Goal: Transaction & Acquisition: Purchase product/service

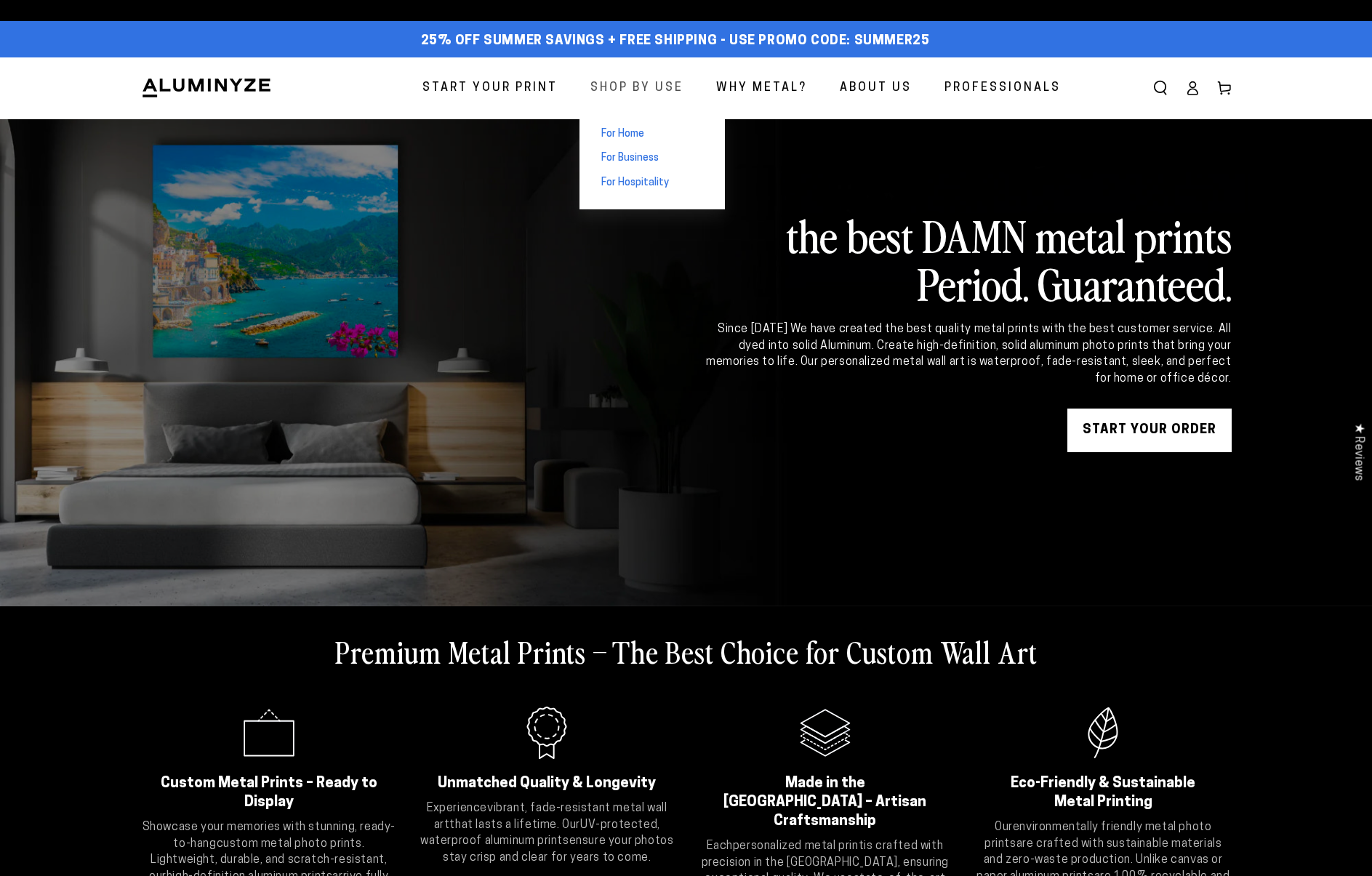
click at [634, 86] on span "Shop By Use" at bounding box center [636, 88] width 93 height 21
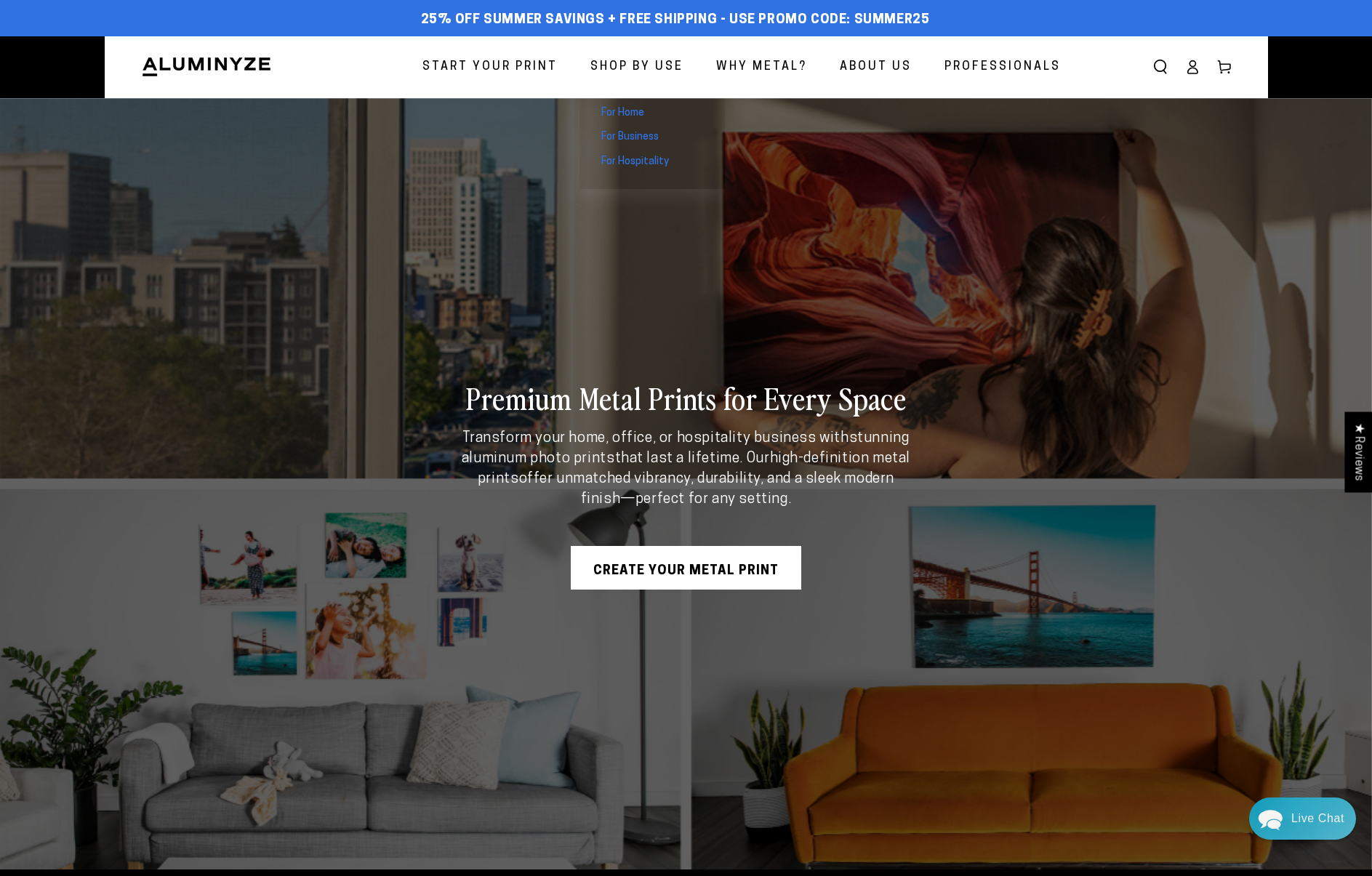
click at [644, 113] on span "For Home" at bounding box center [622, 113] width 43 height 14
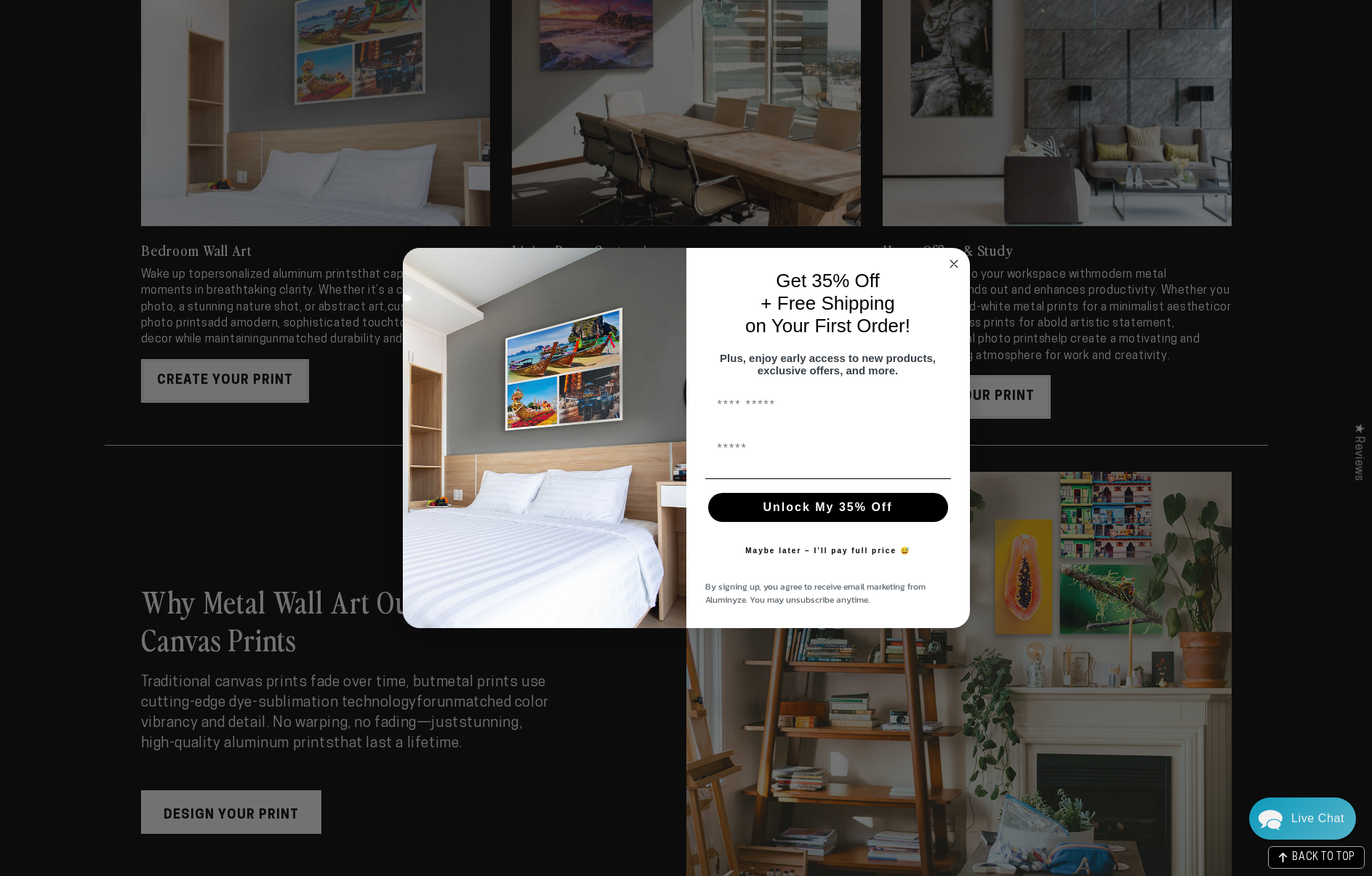
scroll to position [1960, 0]
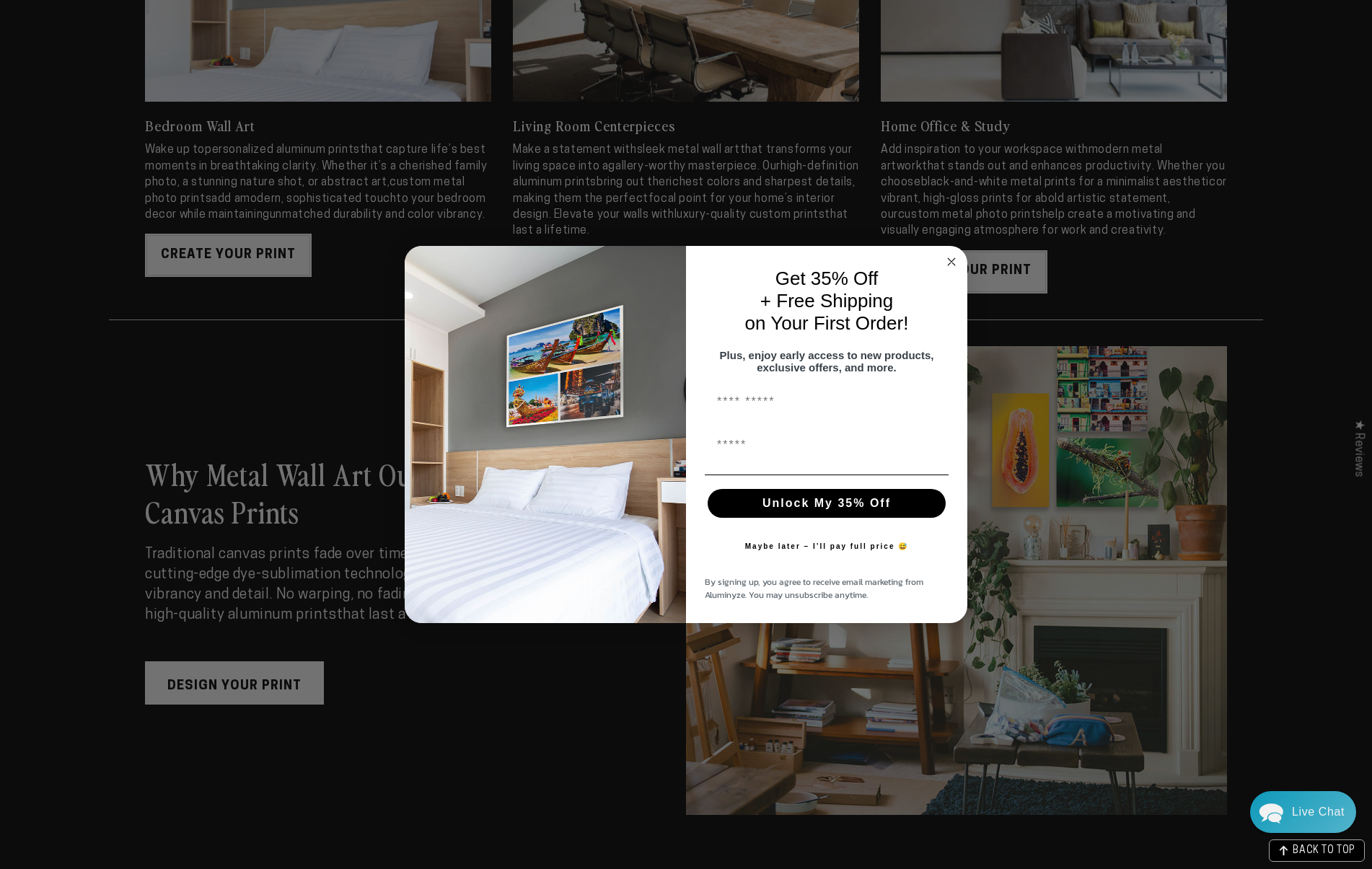
click at [952, 253] on circle "Close dialog" at bounding box center [952, 262] width 17 height 17
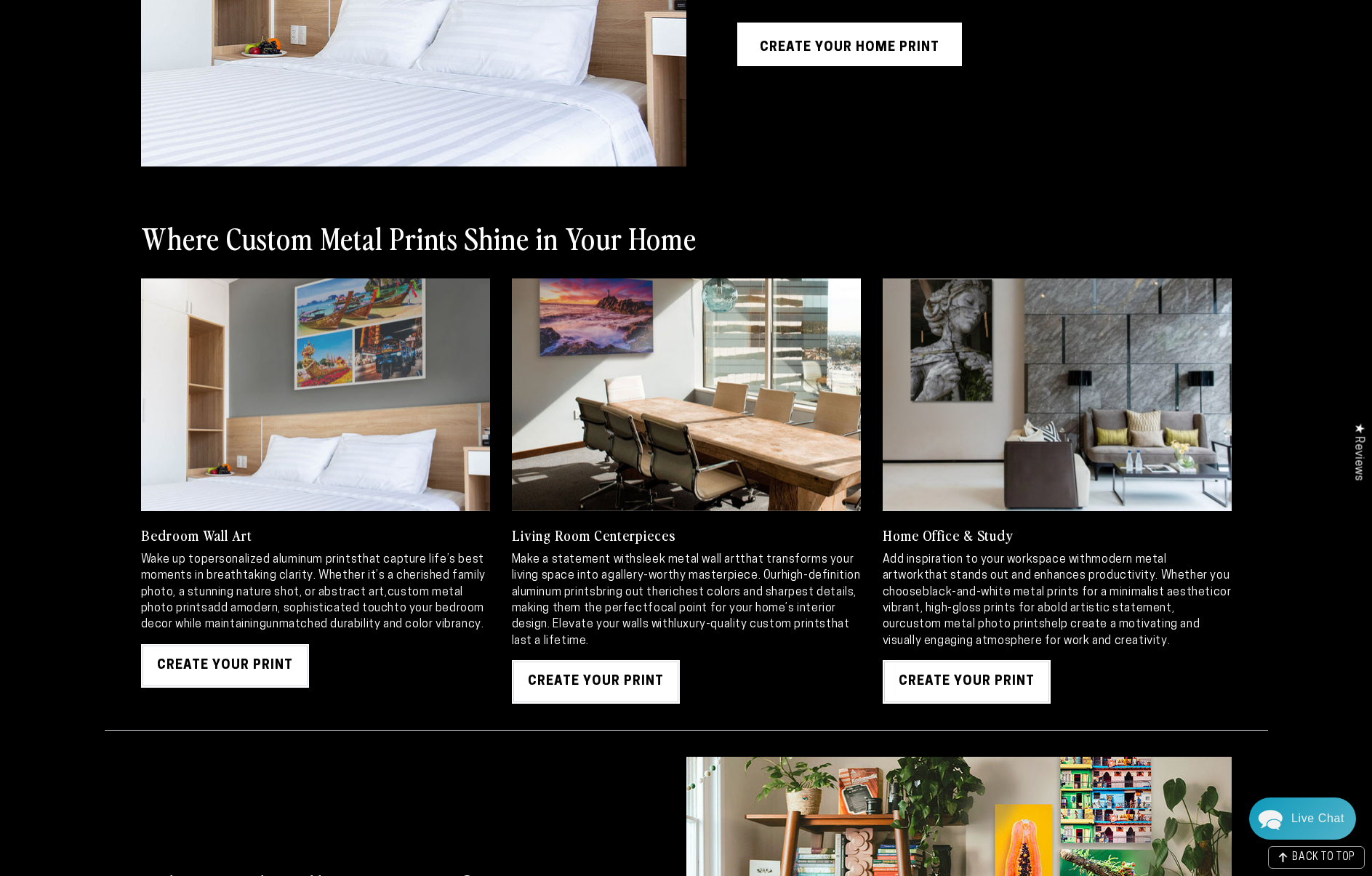
scroll to position [1546, 0]
click at [968, 694] on link "Create Your Print" at bounding box center [967, 682] width 168 height 44
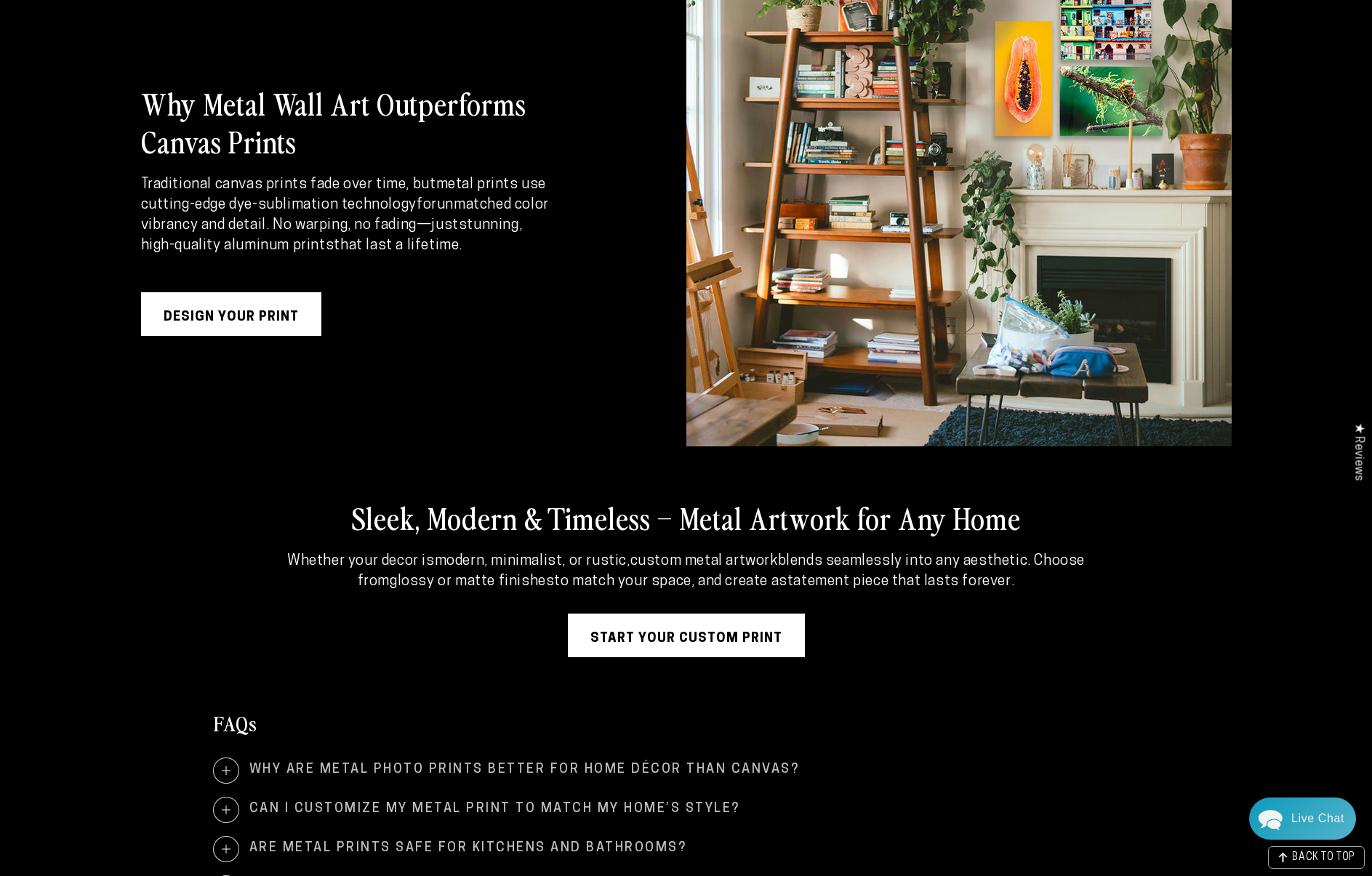
scroll to position [2329, 0]
click at [271, 306] on link "Design Your Print" at bounding box center [231, 314] width 181 height 44
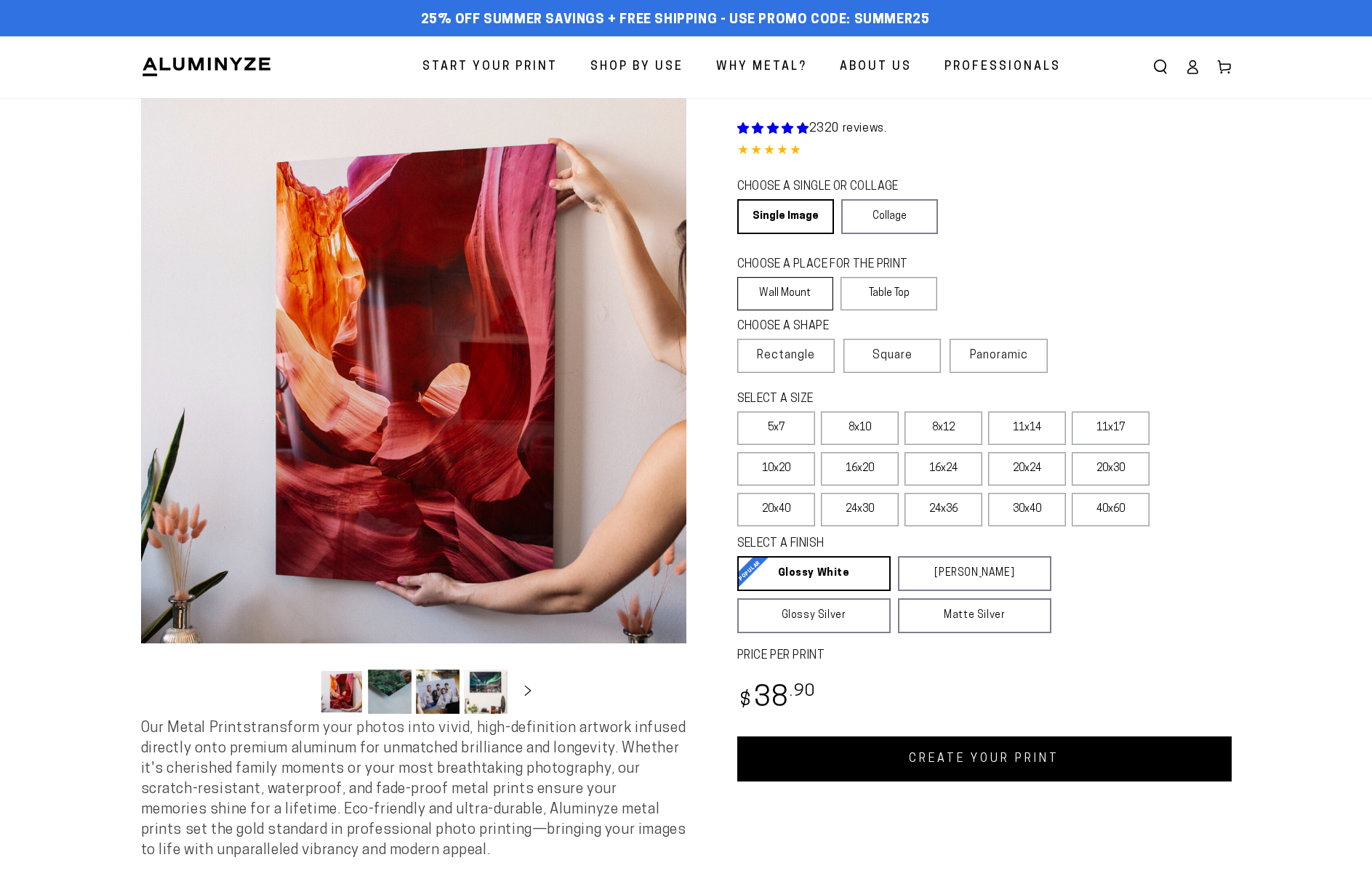
select select "**********"
click at [887, 300] on label "Table Top" at bounding box center [889, 293] width 96 height 33
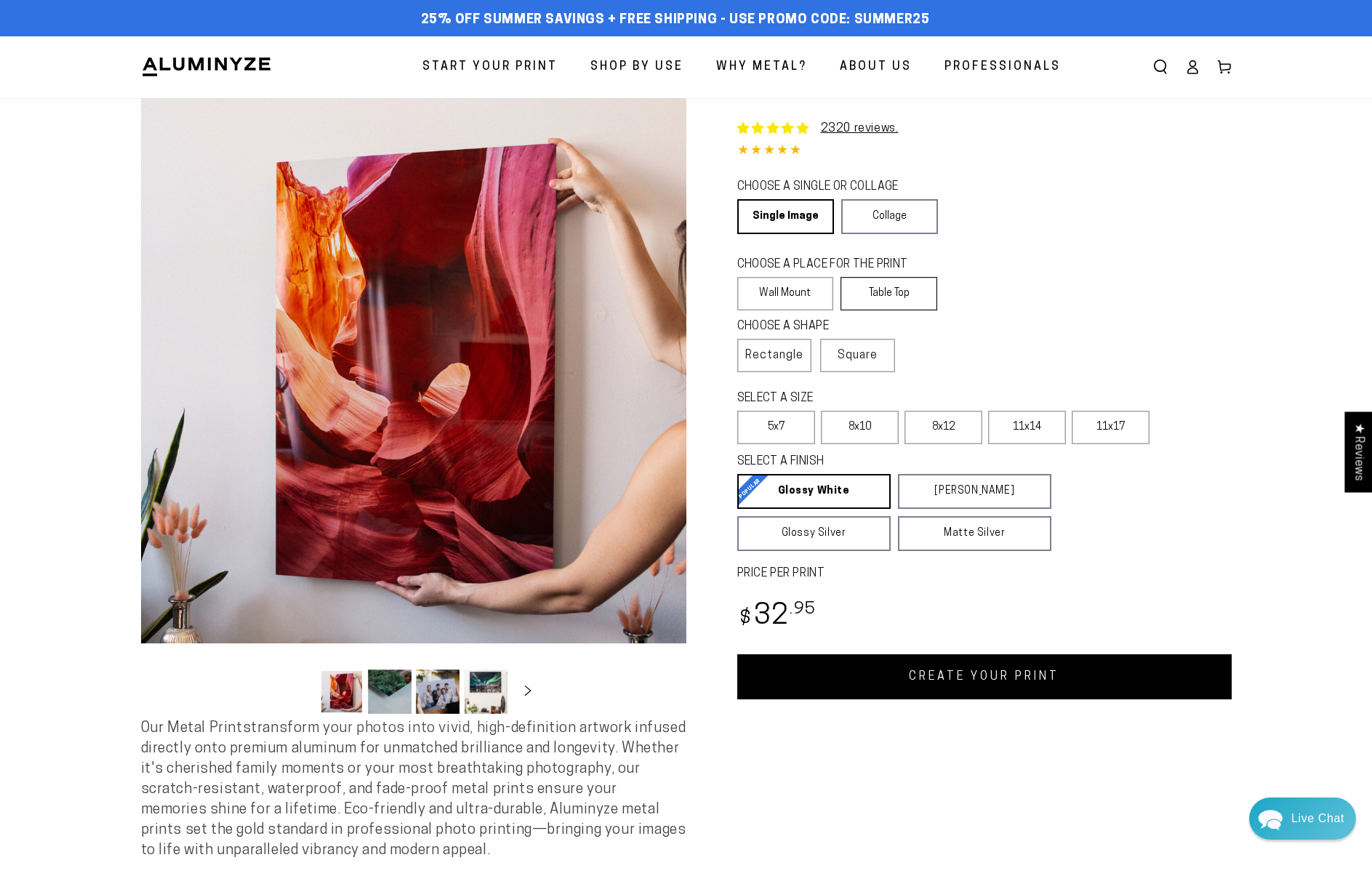
click at [897, 294] on label "Table Top" at bounding box center [889, 293] width 96 height 33
click at [748, 354] on span "Rectangle" at bounding box center [774, 355] width 58 height 17
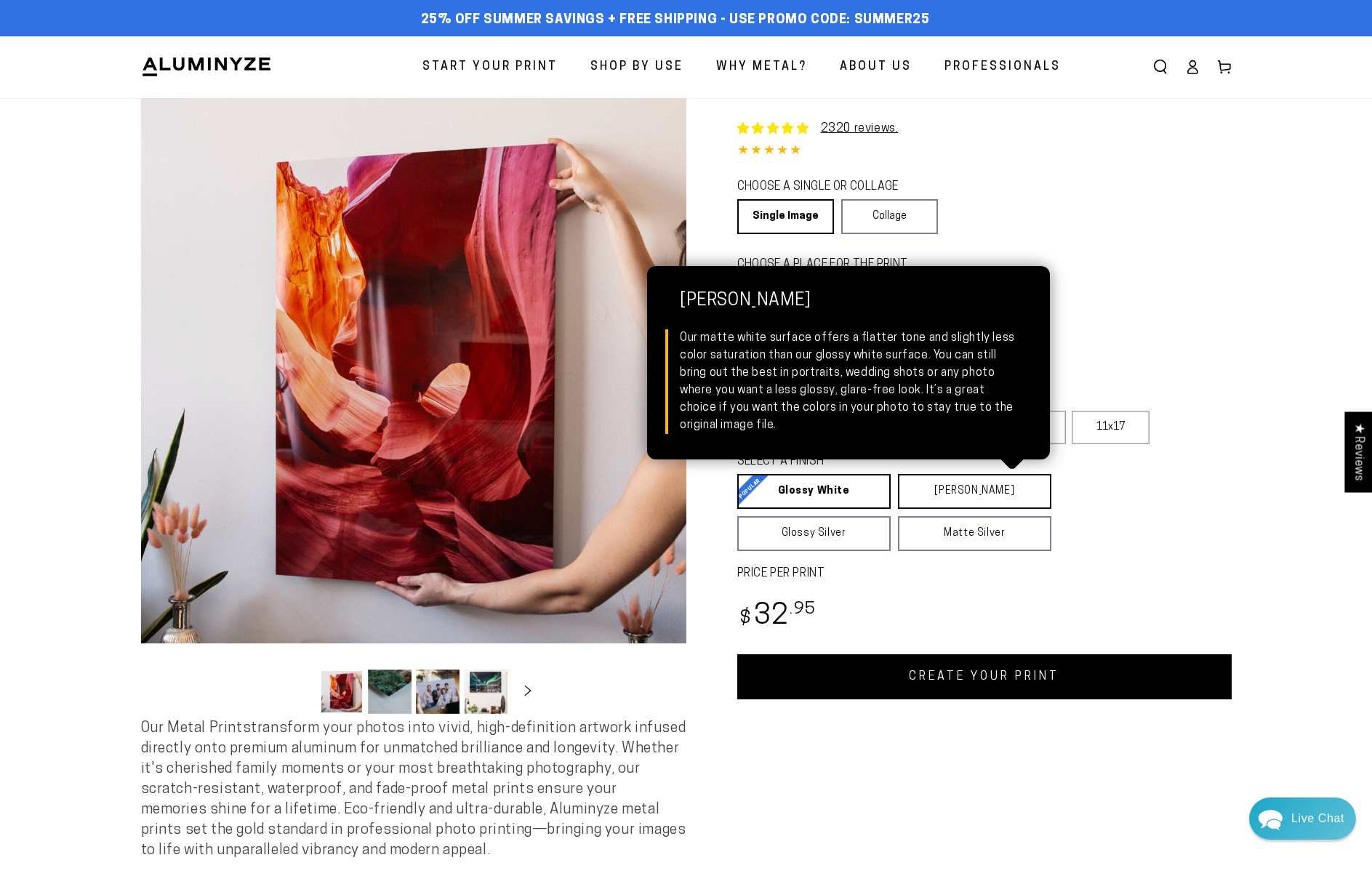
click at [947, 491] on link "Matte White Matte White Our matte white surface offers a flatter tone and sligh…" at bounding box center [975, 491] width 154 height 35
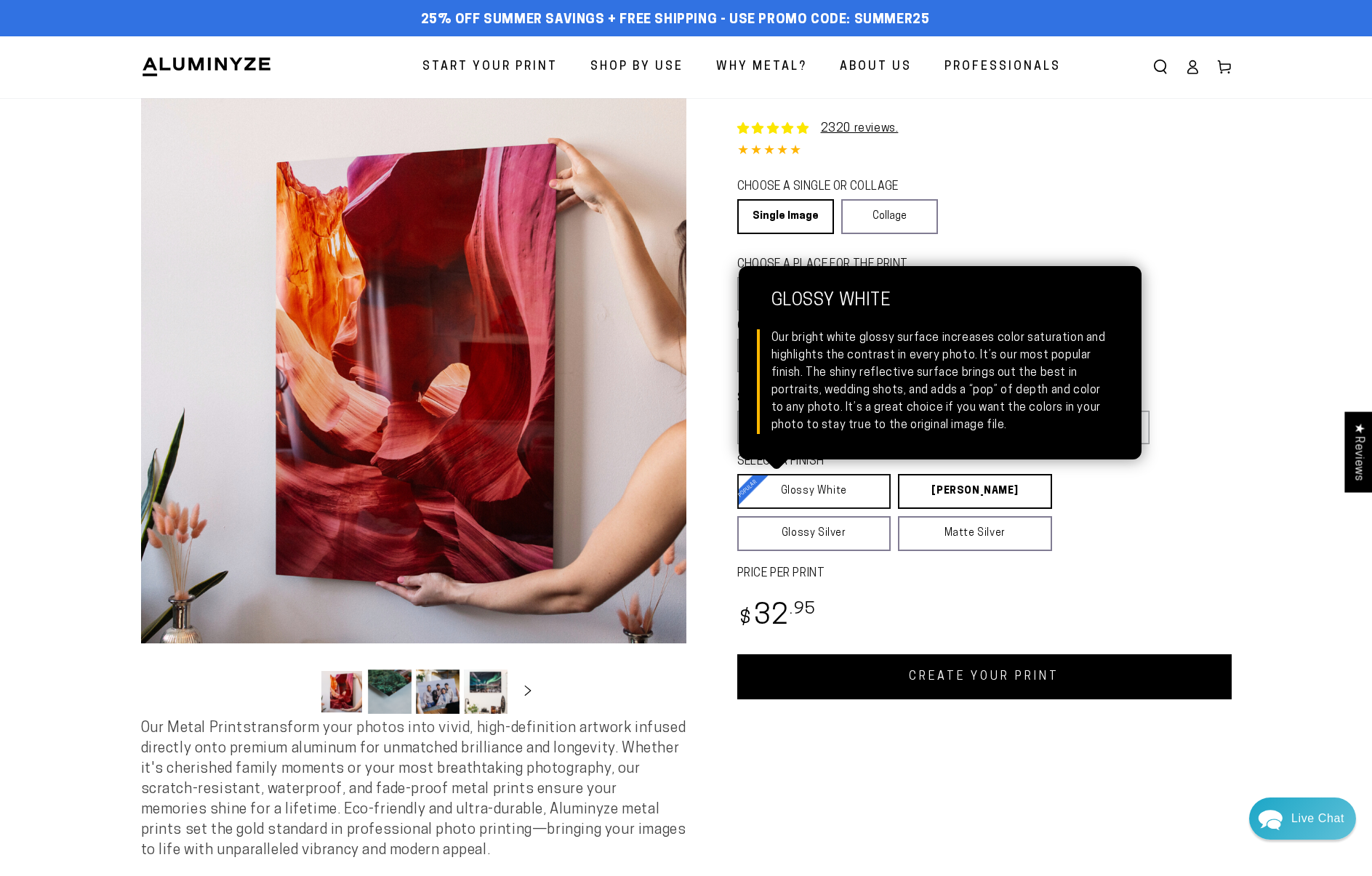
click at [839, 495] on link "Glossy White Glossy White Our bright white glossy surface increases color satur…" at bounding box center [814, 491] width 154 height 35
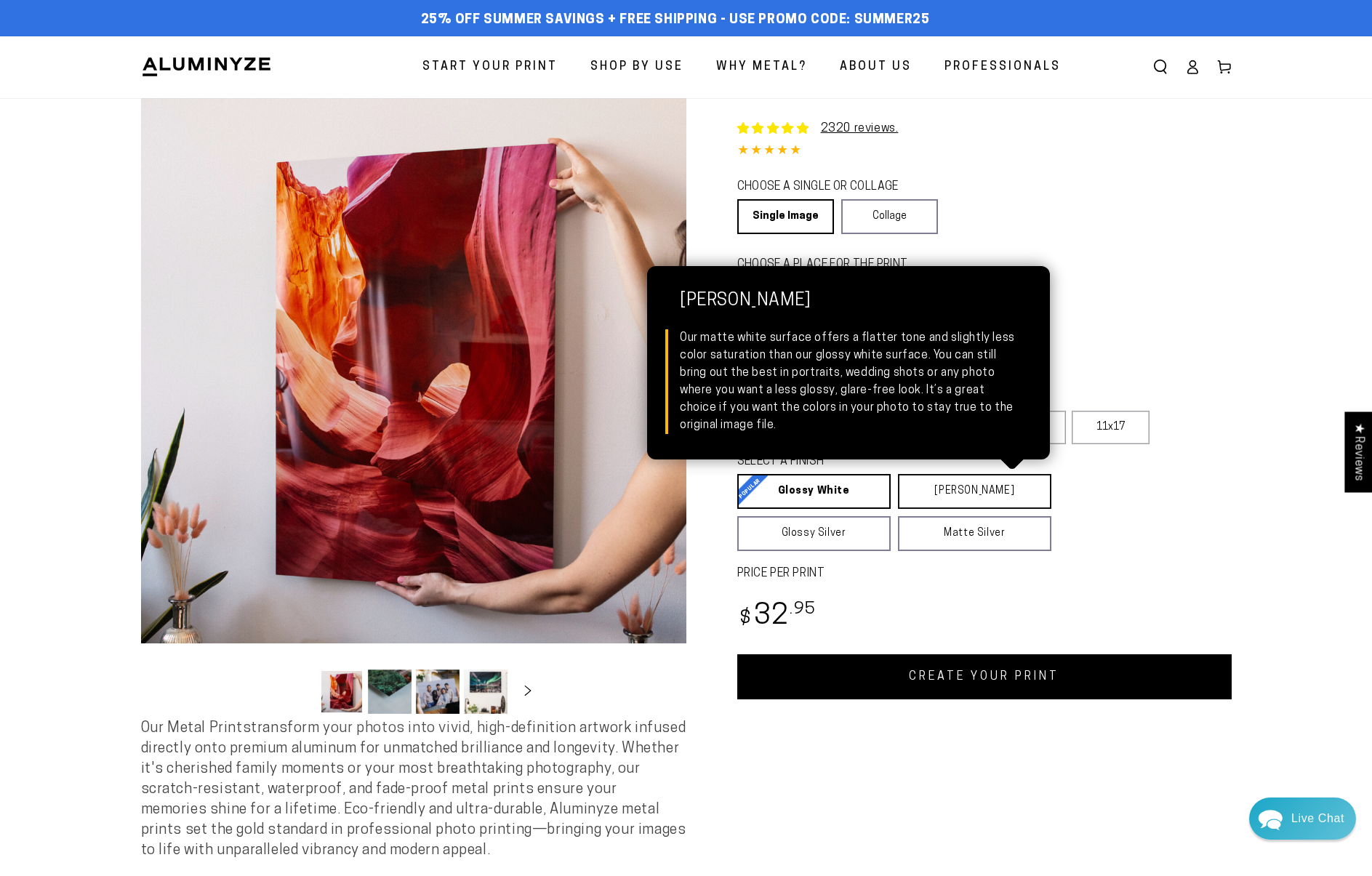
click at [933, 495] on link "Matte White Matte White Our matte white surface offers a flatter tone and sligh…" at bounding box center [975, 491] width 154 height 35
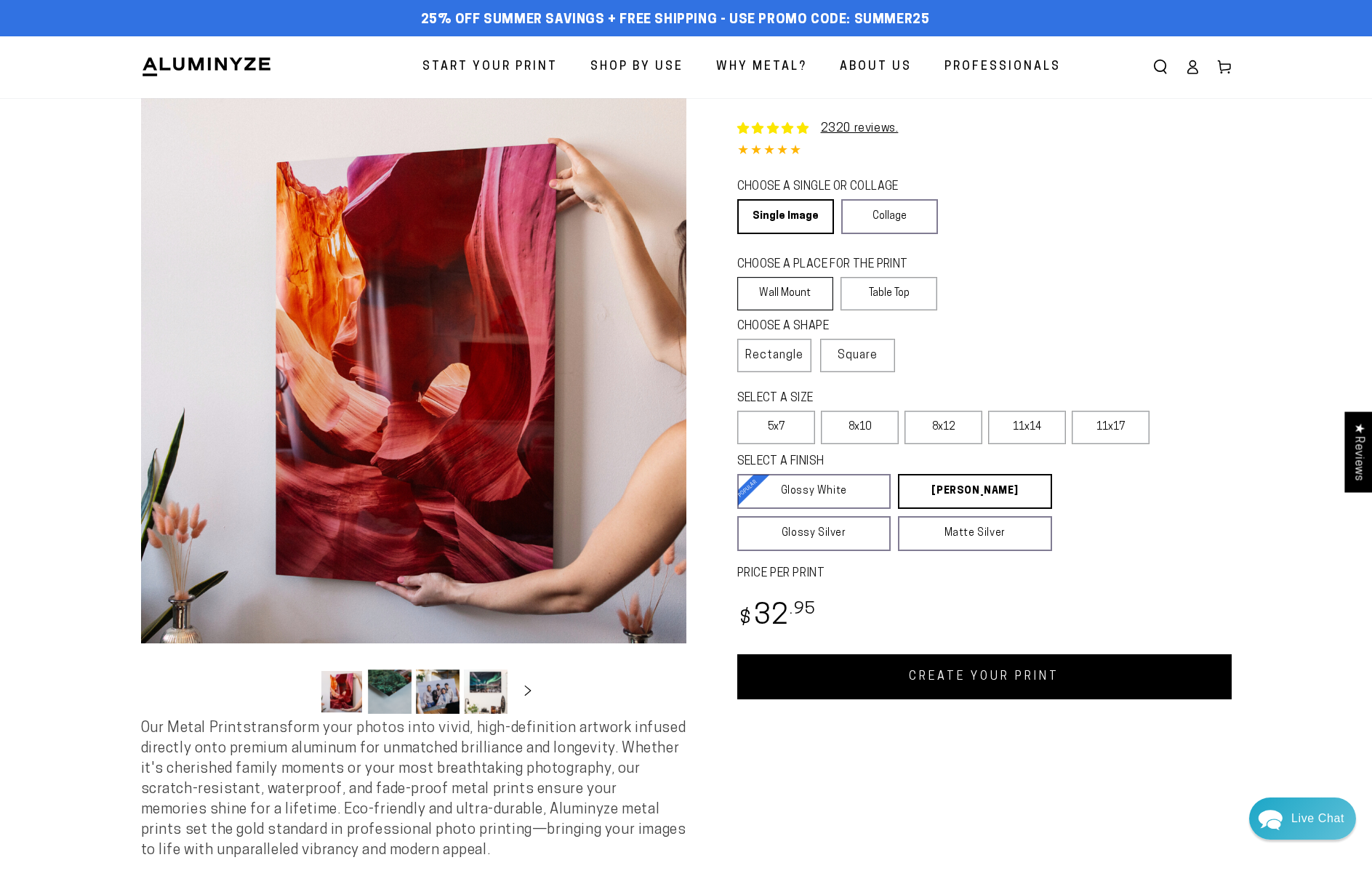
click at [796, 301] on label "Wall Mount" at bounding box center [785, 293] width 96 height 33
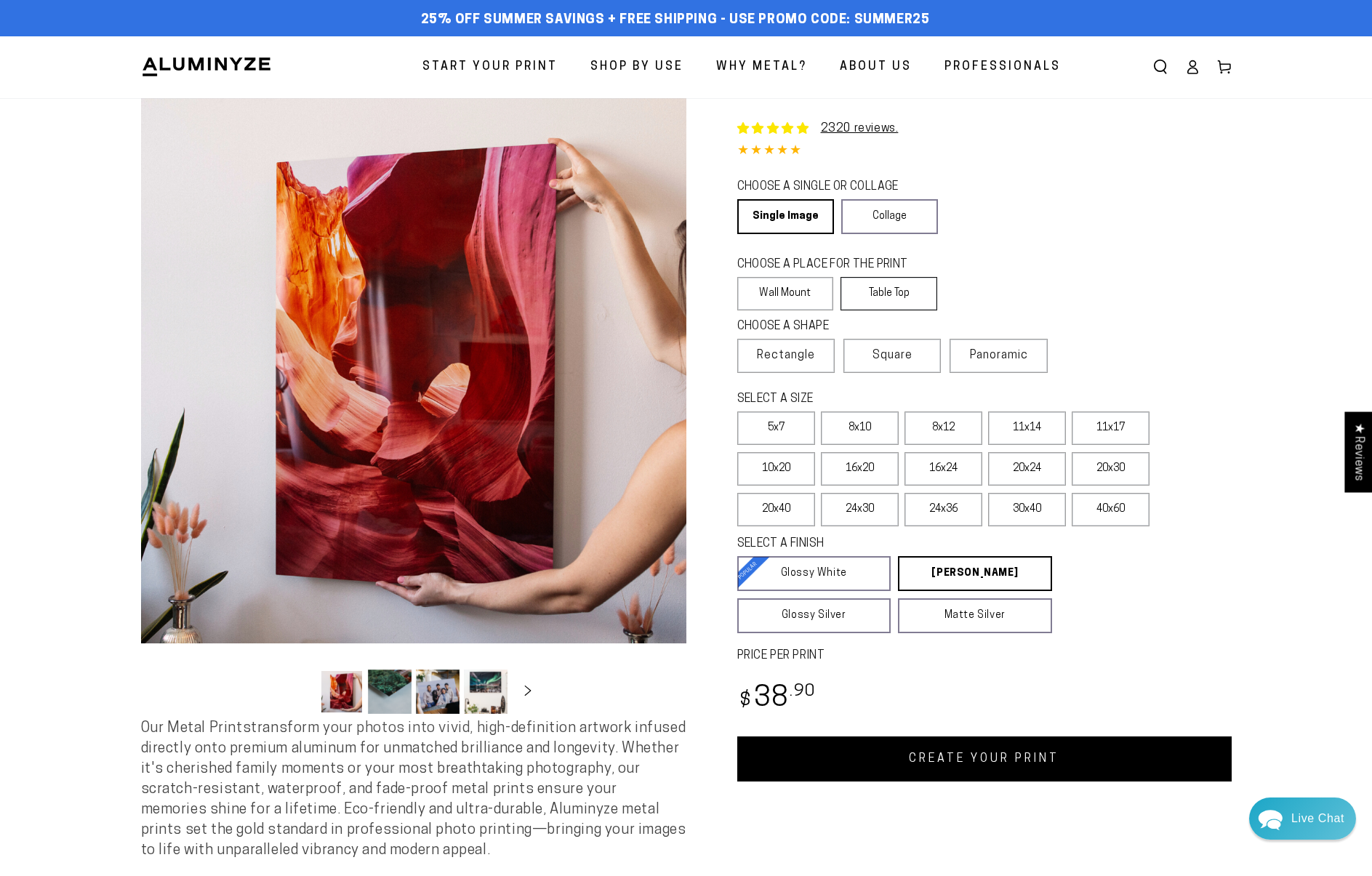
click at [888, 290] on label "Table Top" at bounding box center [889, 293] width 96 height 33
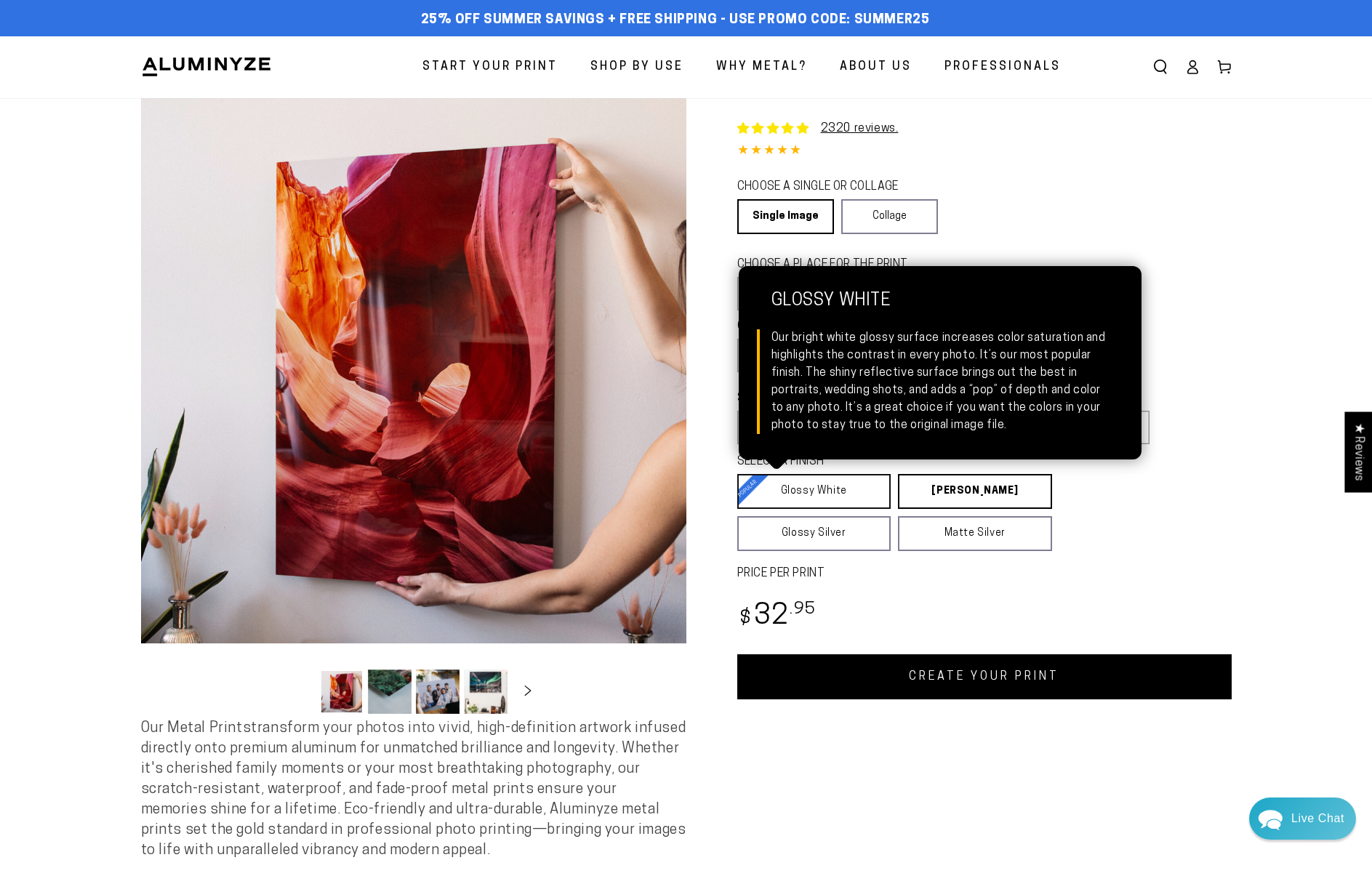
click at [824, 509] on link "Glossy White Glossy White Our bright white glossy surface increases color satur…" at bounding box center [814, 491] width 154 height 35
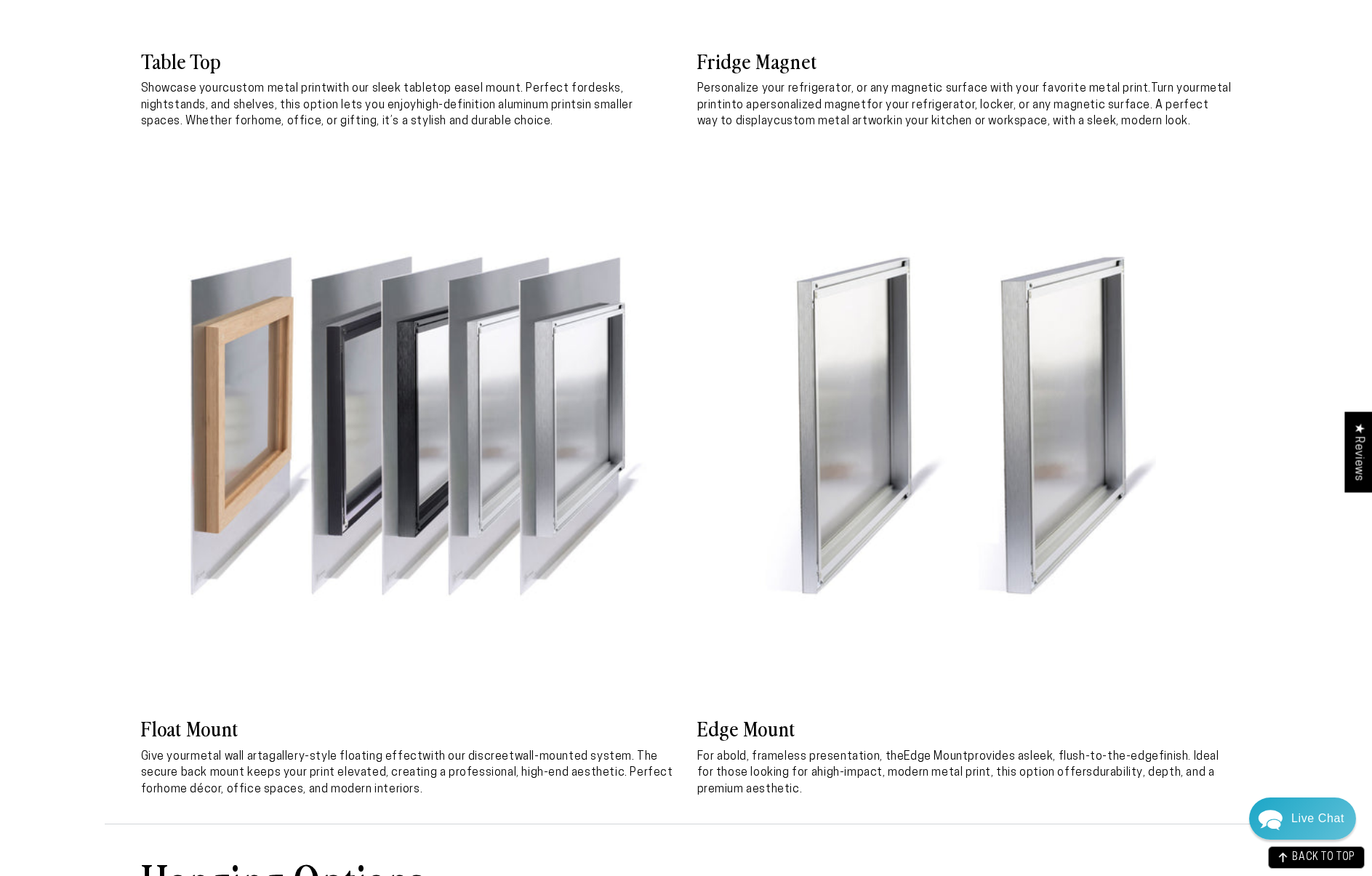
scroll to position [4169, 0]
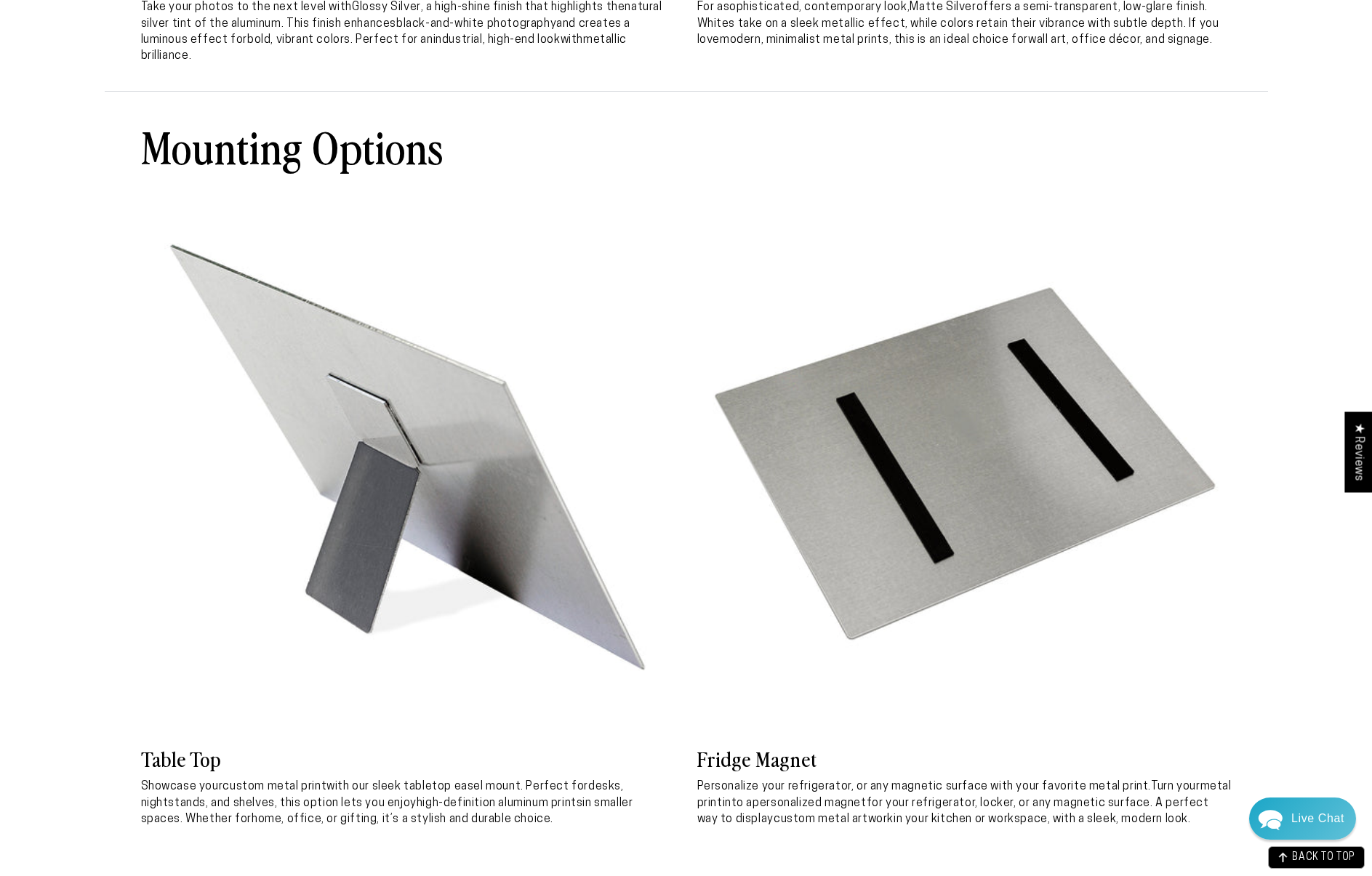
click at [510, 490] on img at bounding box center [408, 463] width 534 height 534
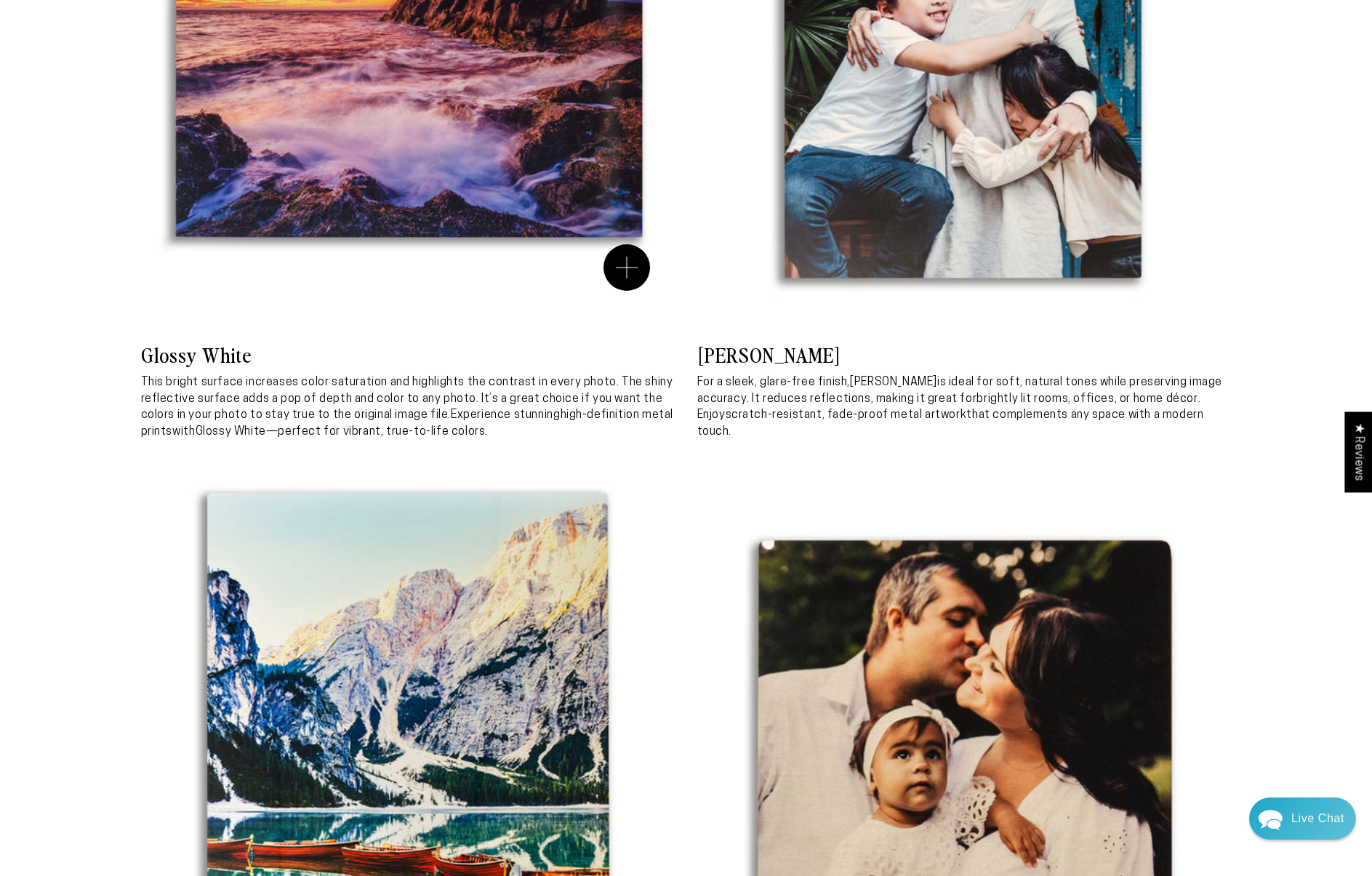
scroll to position [0, 0]
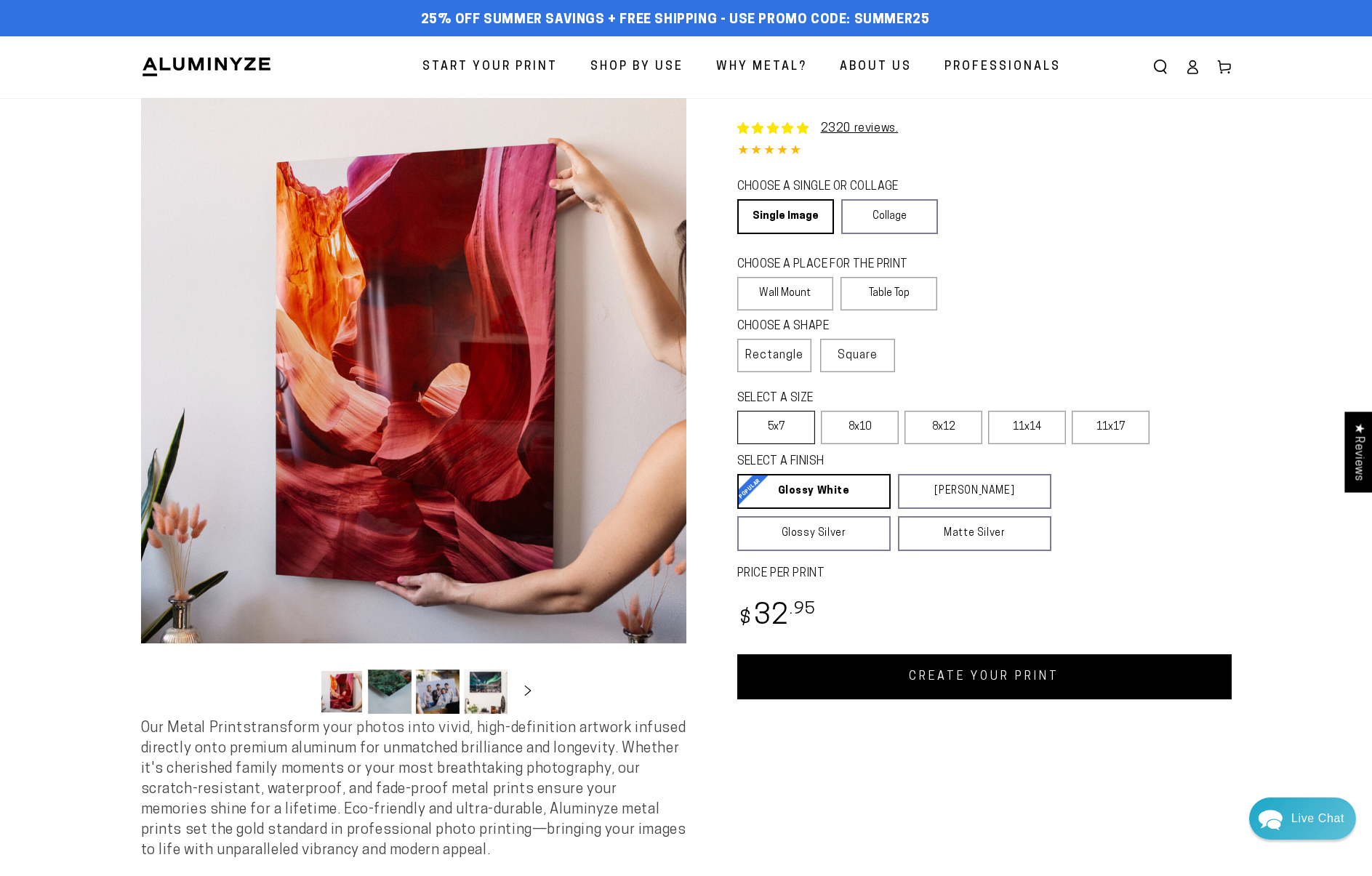
click at [774, 426] on label "5x7" at bounding box center [776, 427] width 77 height 33
